Goal: Transaction & Acquisition: Purchase product/service

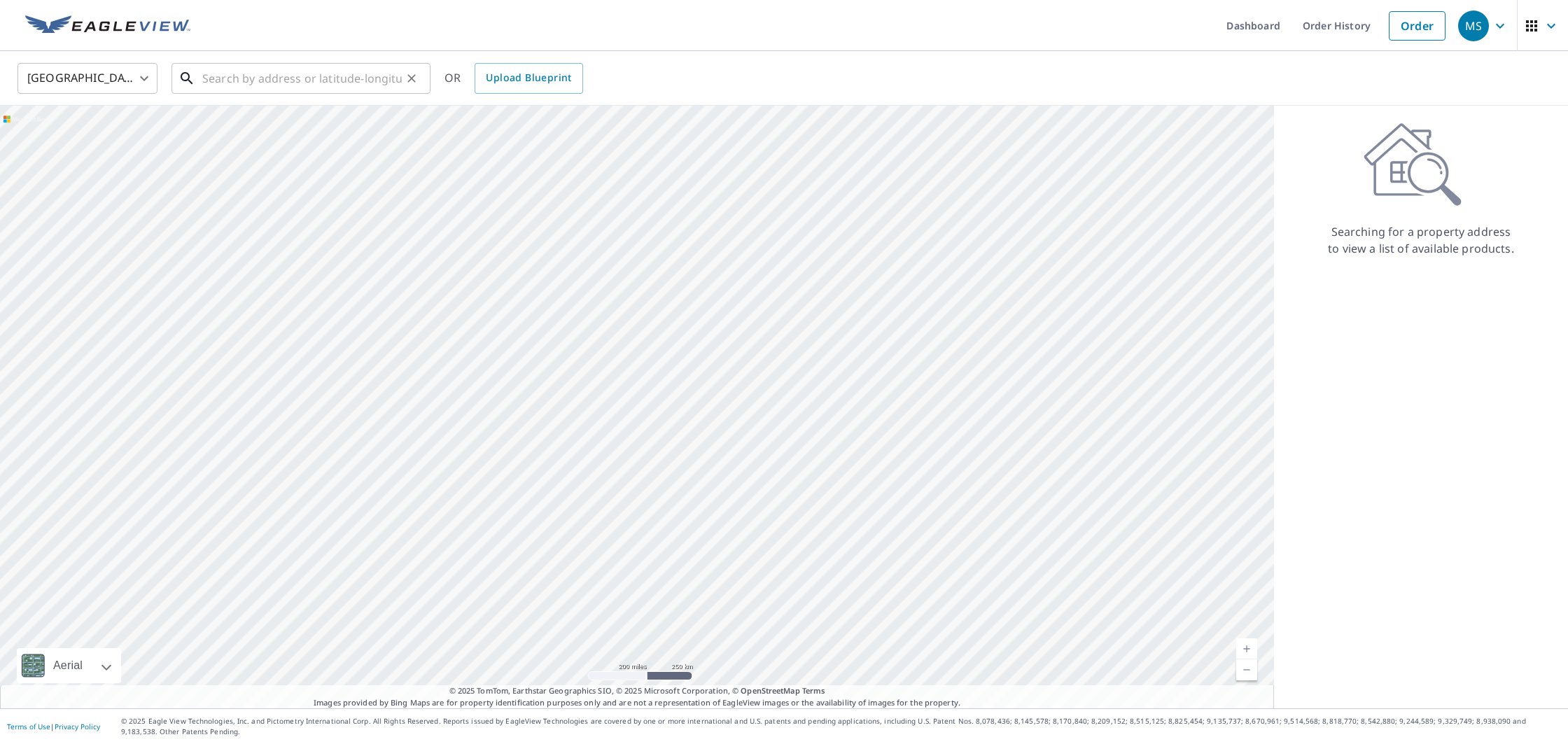
click at [225, 78] on input "text" at bounding box center [302, 78] width 200 height 39
paste input "[STREET_ADDRESS]"
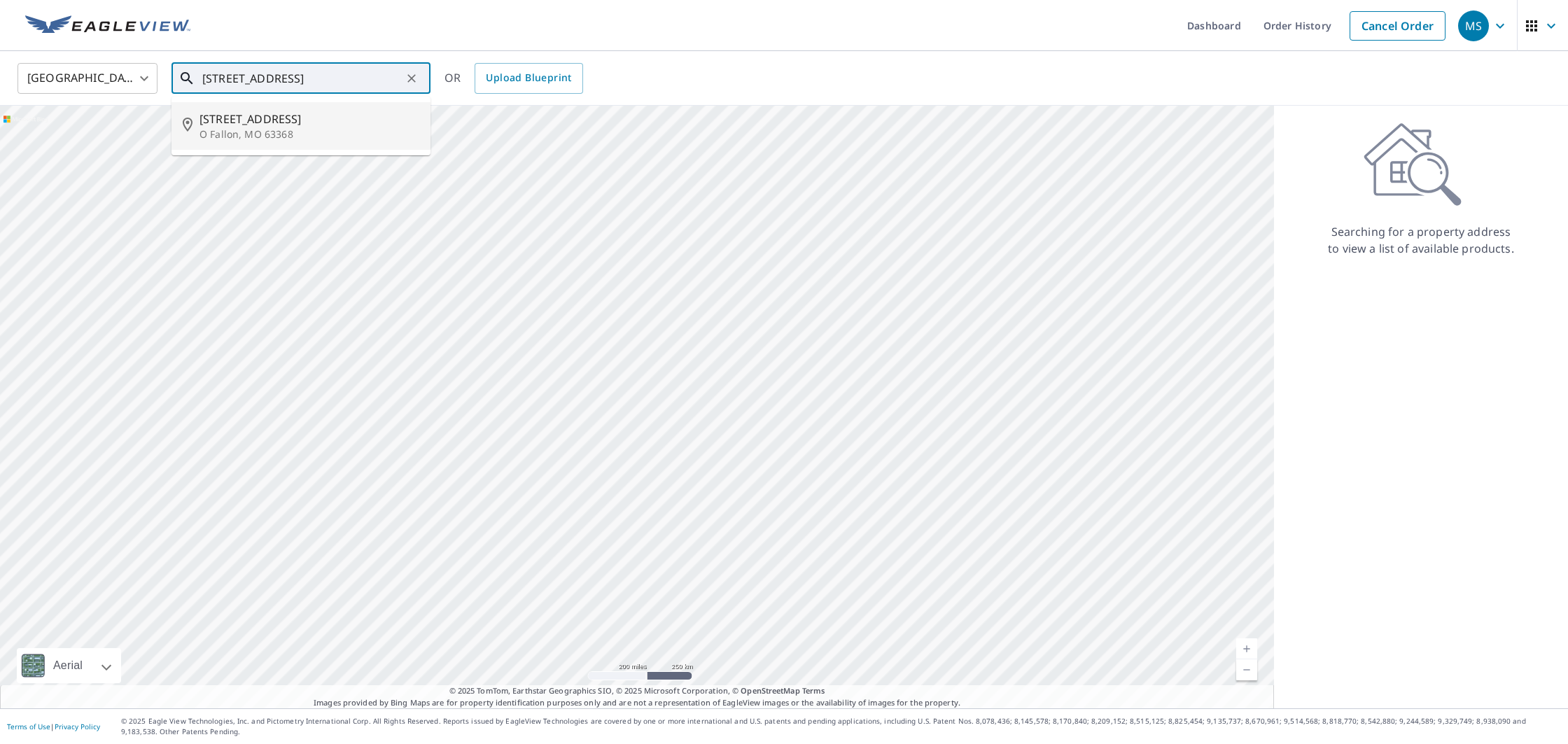
click at [277, 127] on p "O Fallon, MO 63368" at bounding box center [309, 134] width 220 height 14
type input "[STREET_ADDRESS][PERSON_NAME]"
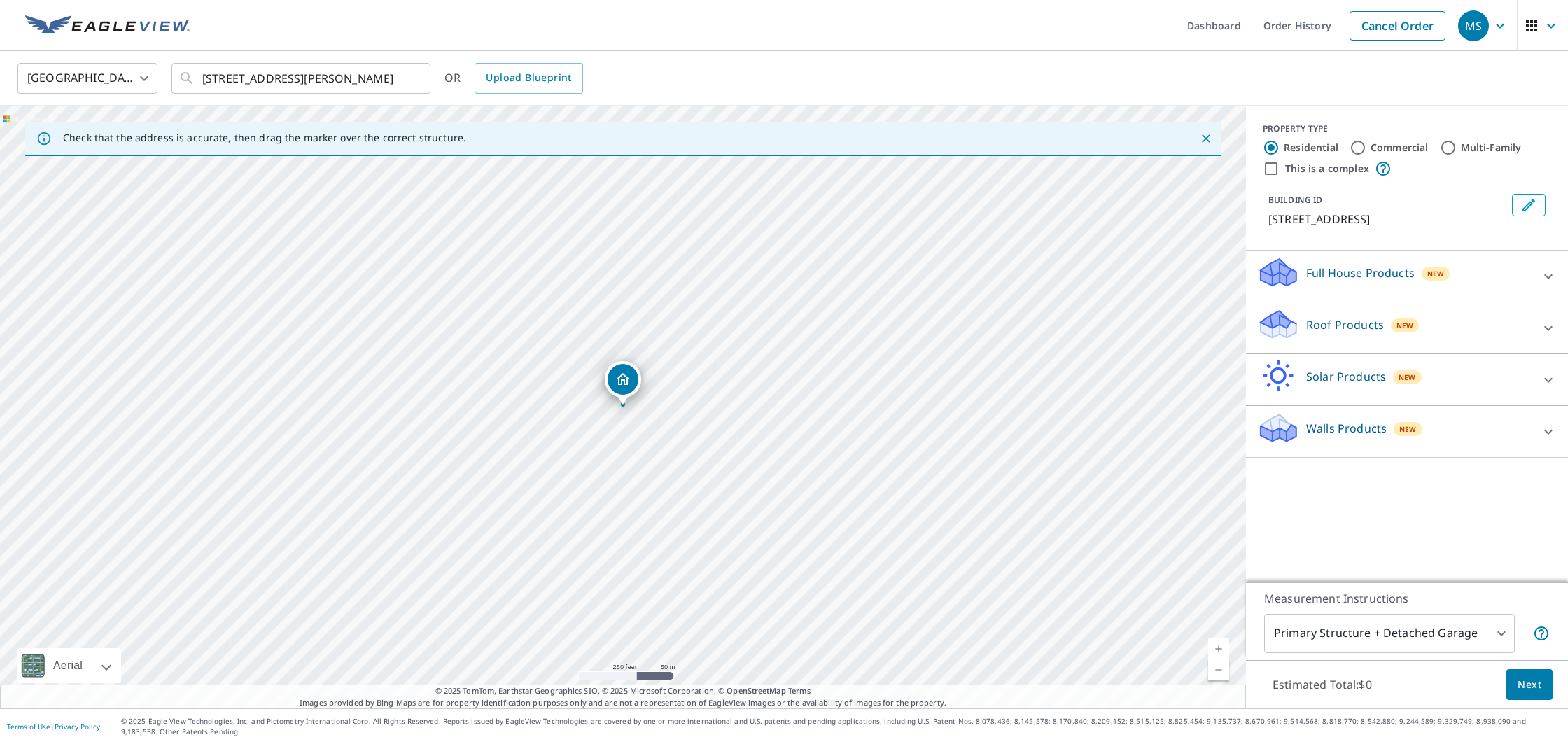
click at [1295, 283] on icon at bounding box center [1278, 272] width 42 height 33
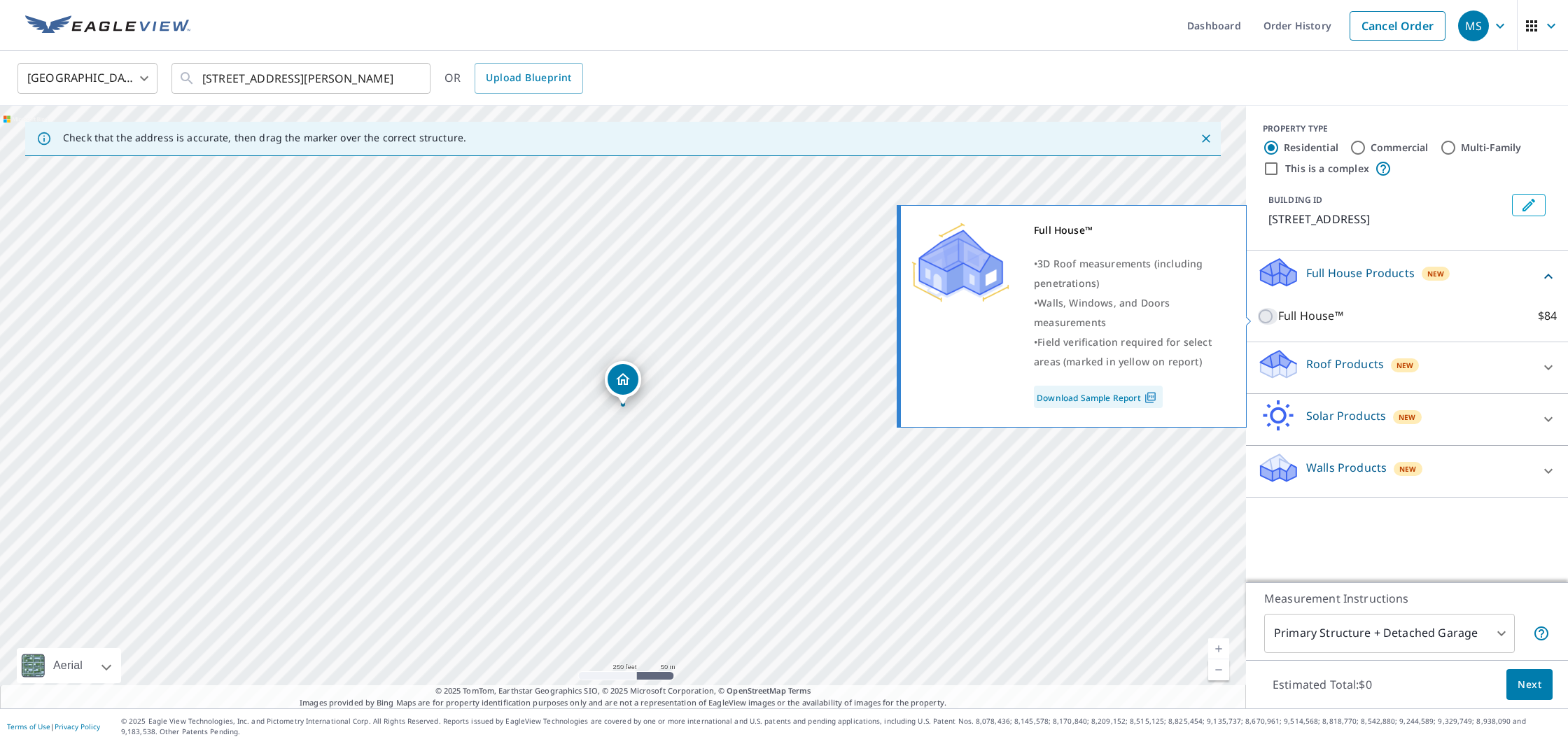
click at [1262, 312] on input "Full House™ $84" at bounding box center [1268, 316] width 21 height 17
checkbox input "true"
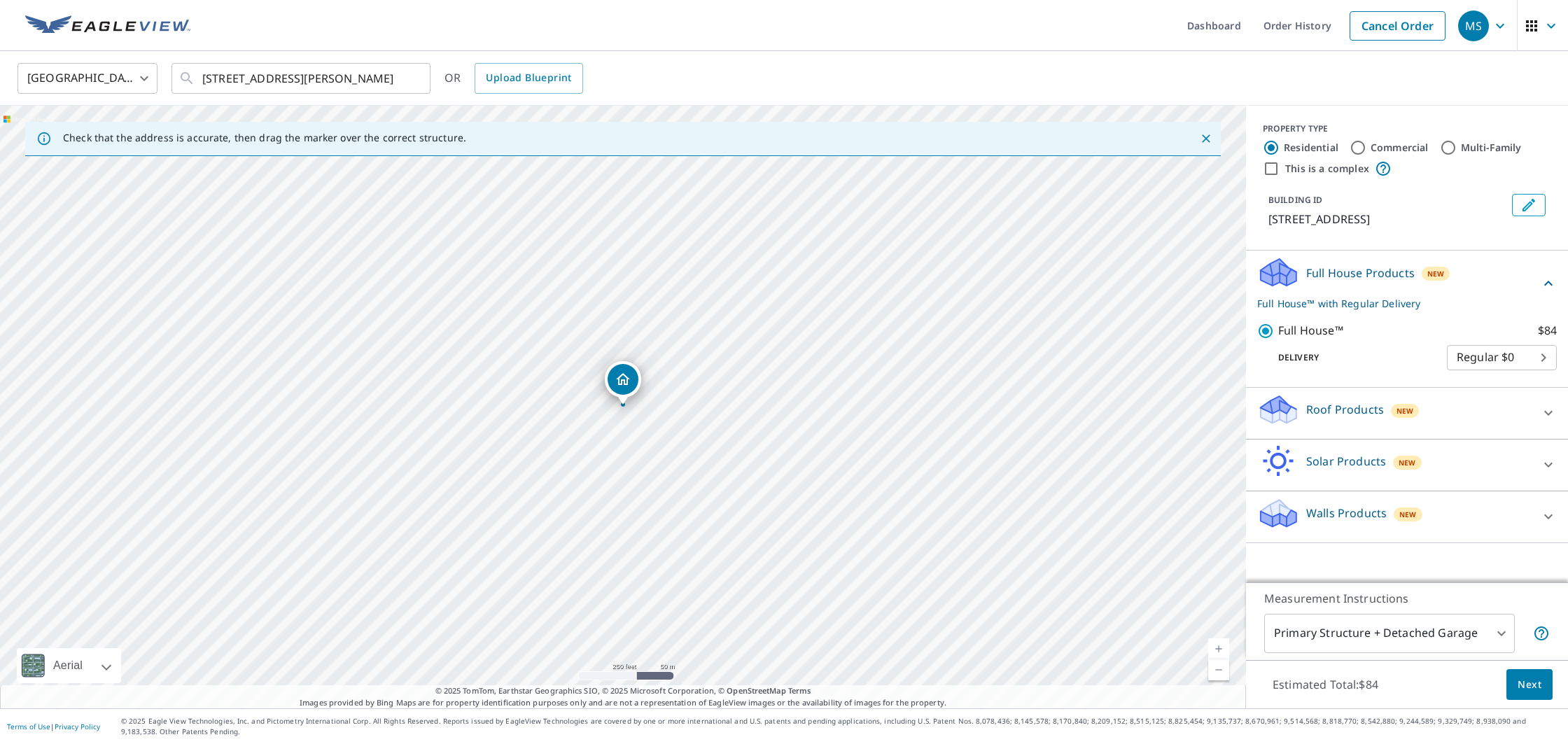
click at [1542, 688] on button "Next" at bounding box center [1530, 685] width 46 height 32
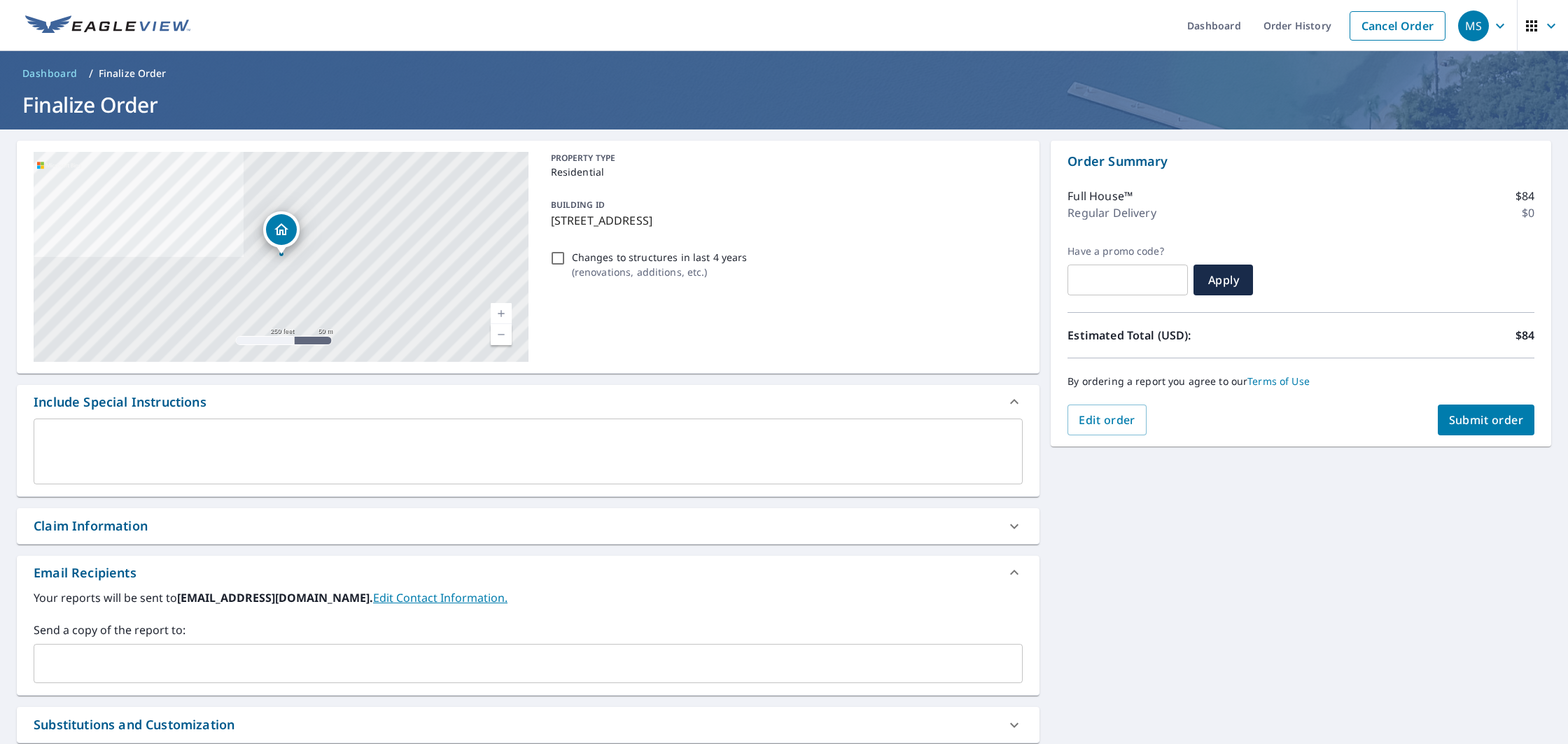
click at [431, 665] on input "text" at bounding box center [517, 663] width 955 height 27
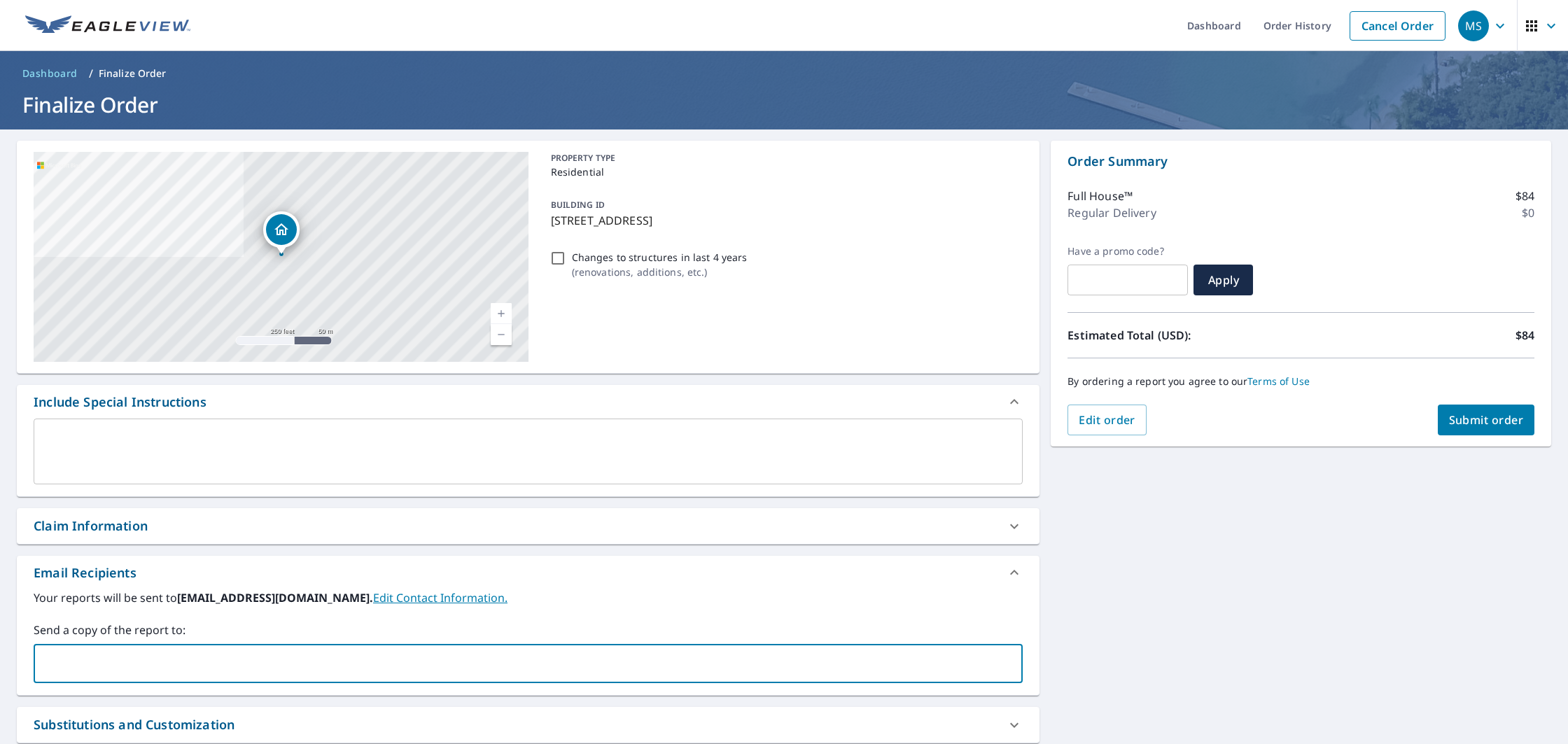
type input "[EMAIL_ADDRESS][DOMAIN_NAME]"
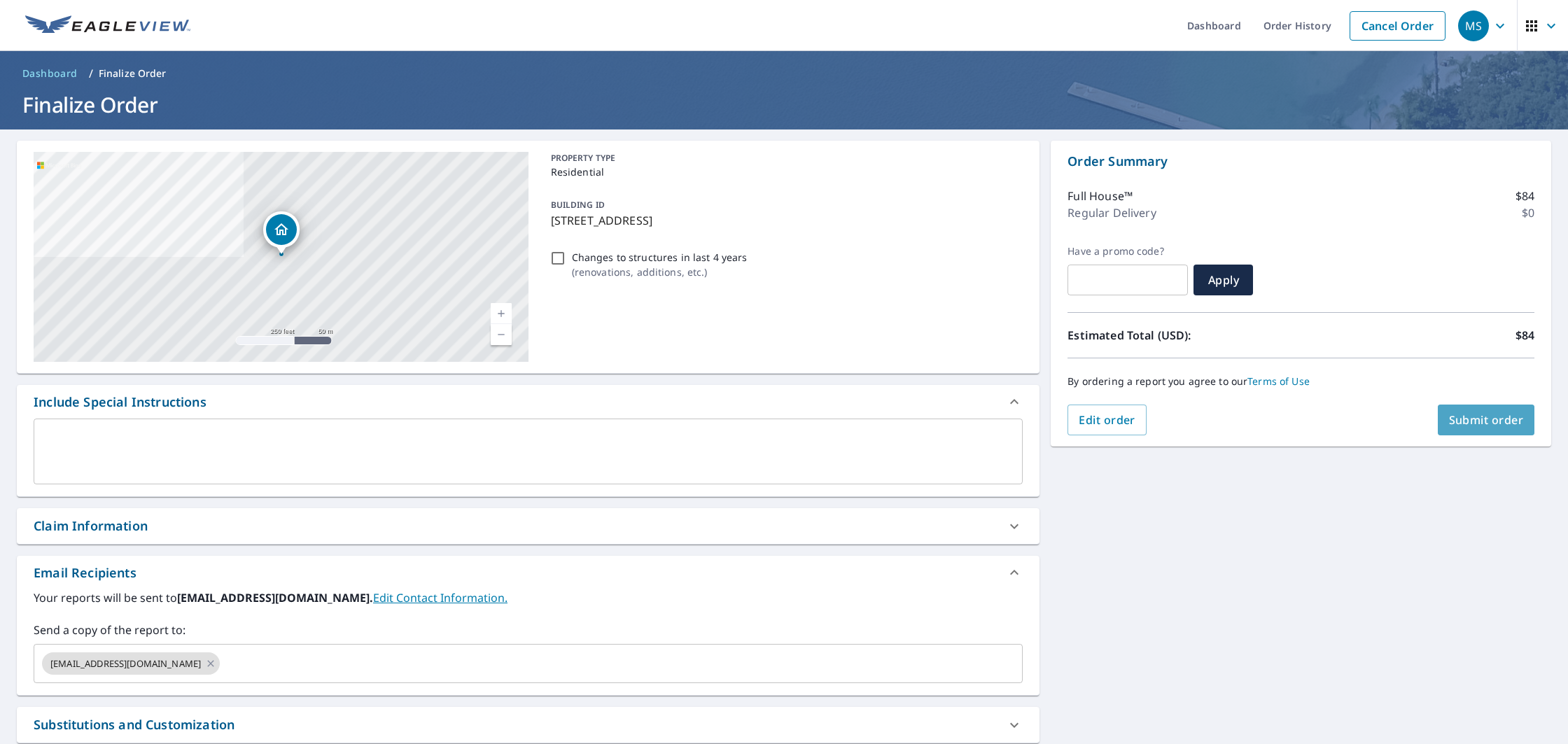
click at [1473, 414] on span "Submit order" at bounding box center [1486, 419] width 75 height 16
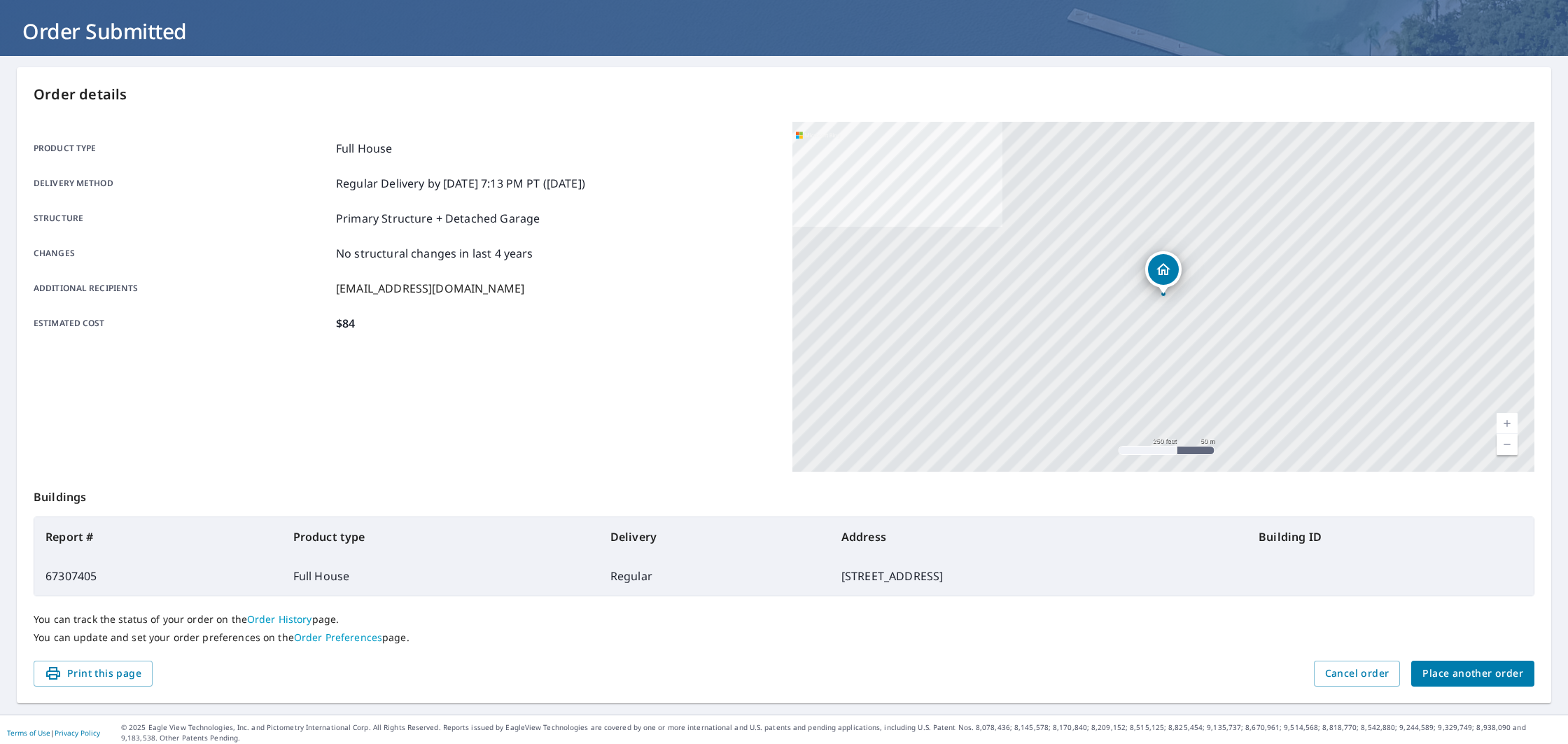
scroll to position [79, 0]
